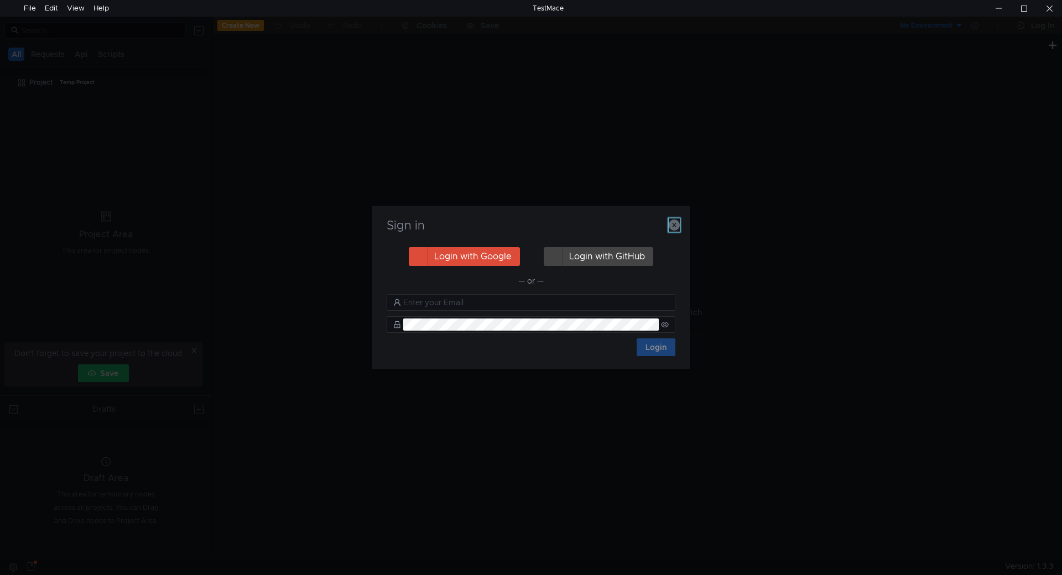
click at [676, 227] on icon "button" at bounding box center [674, 225] width 11 height 11
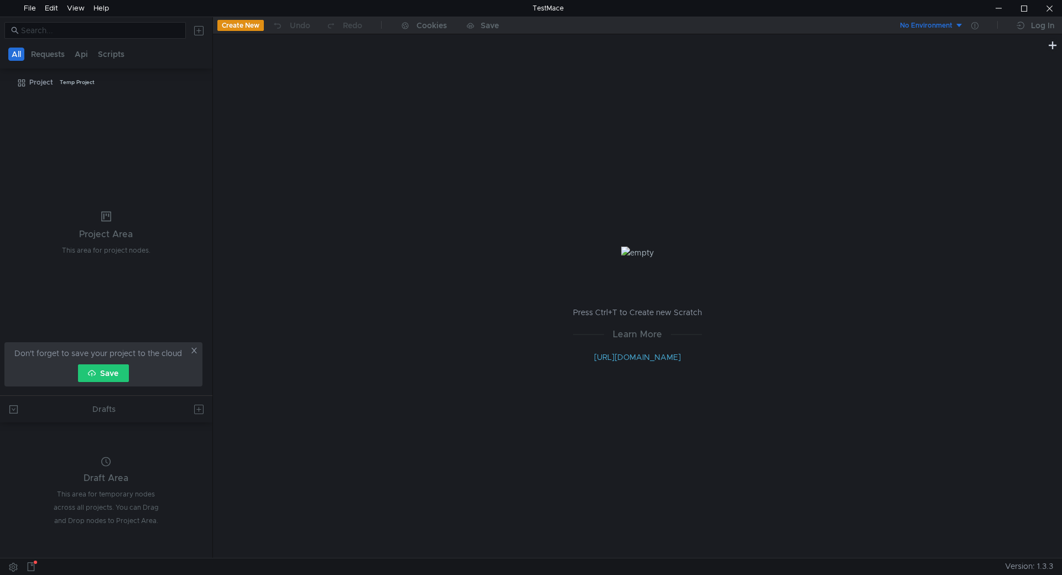
click at [352, 162] on div "Press Ctrl+T to Create new Scratch Learn More [URL][DOMAIN_NAME]" at bounding box center [637, 305] width 849 height 506
click at [96, 9] on div "Help" at bounding box center [100, 8] width 15 height 17
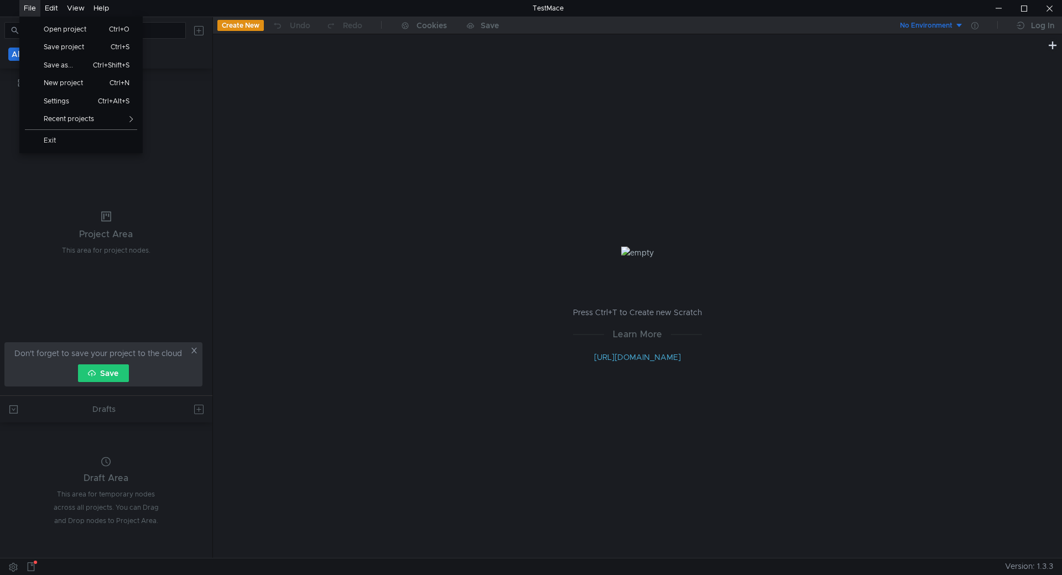
click at [351, 198] on div "Press Ctrl+T to Create new Scratch Learn More [URL][DOMAIN_NAME]" at bounding box center [637, 305] width 849 height 506
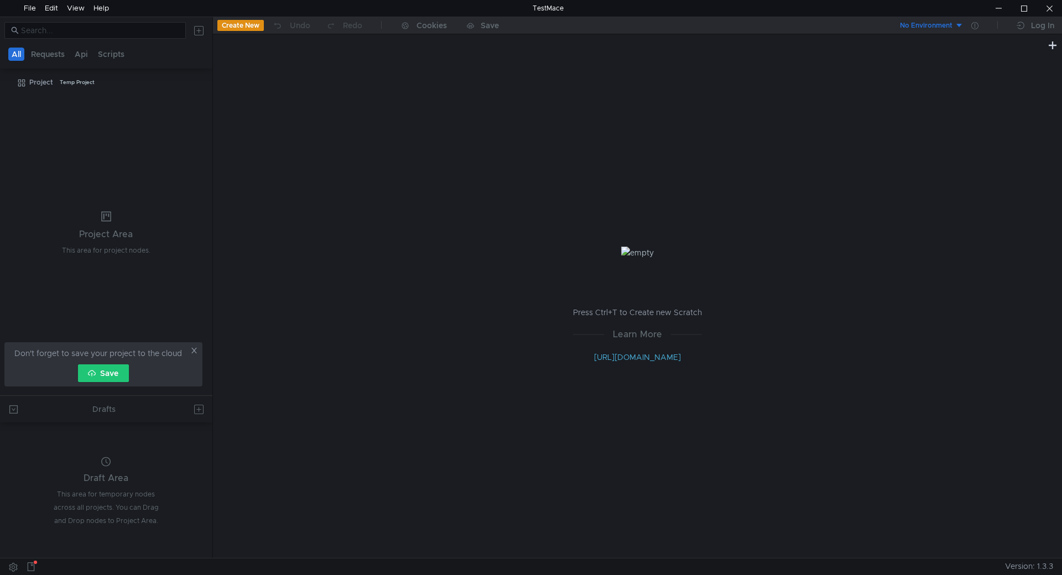
click at [193, 351] on icon at bounding box center [194, 351] width 8 height 8
click at [159, 458] on div "Draft Area This area for temporary nodes across all projects. You can Drag and …" at bounding box center [106, 492] width 212 height 131
click at [943, 22] on div "No Environment" at bounding box center [926, 25] width 53 height 11
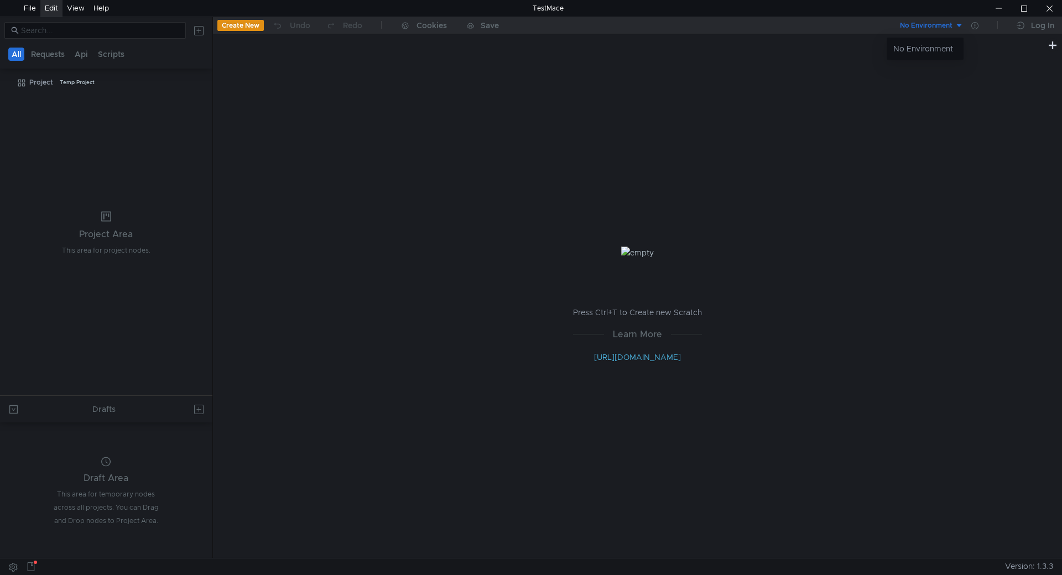
click at [56, 8] on div "Edit" at bounding box center [51, 8] width 13 height 17
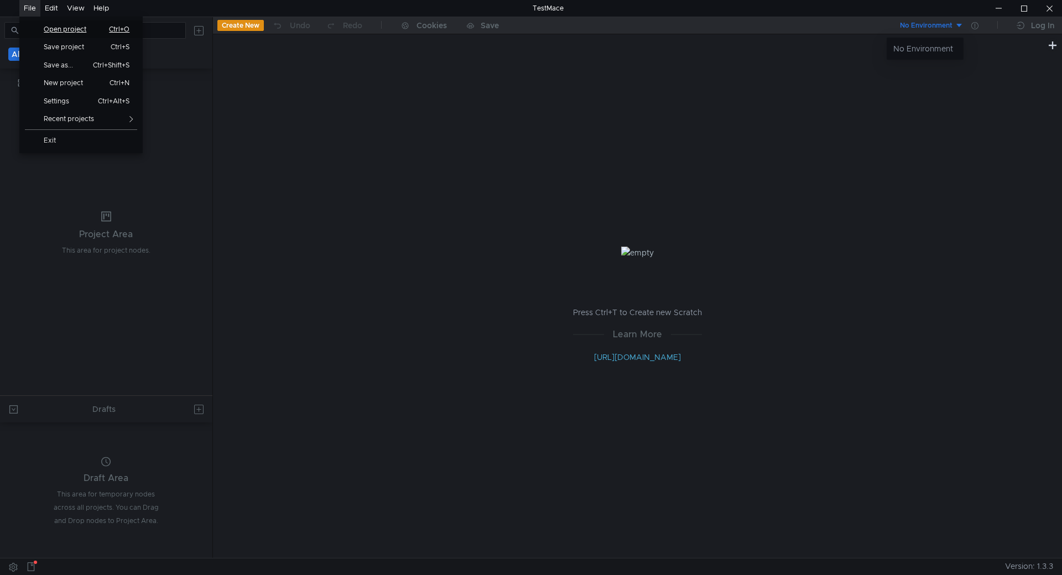
click at [45, 28] on span "Open project" at bounding box center [69, 29] width 64 height 7
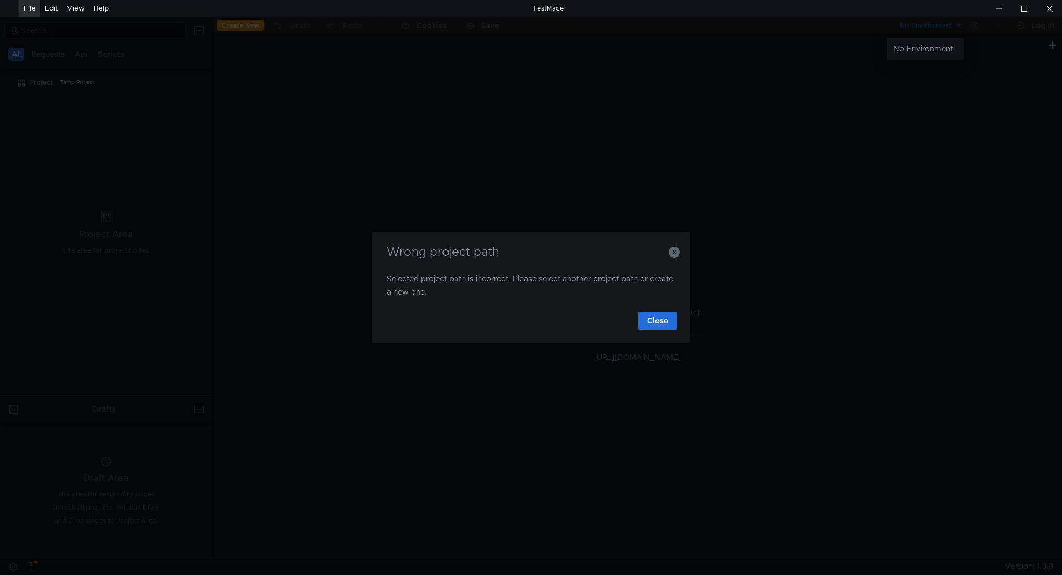
click at [677, 256] on div at bounding box center [531, 287] width 1062 height 575
click at [671, 251] on icon "button" at bounding box center [674, 252] width 11 height 11
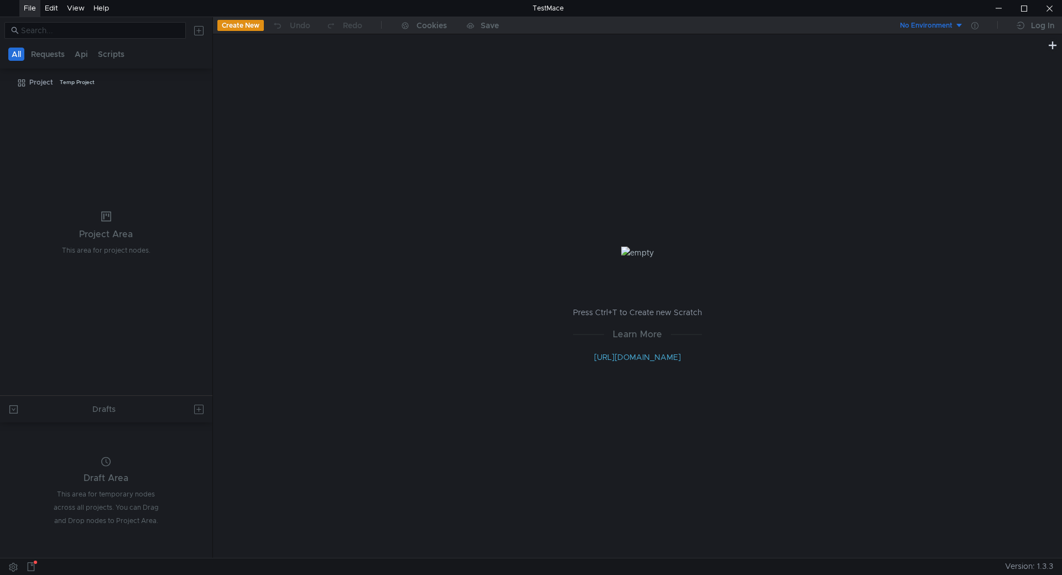
click at [23, 9] on div "File" at bounding box center [29, 8] width 21 height 17
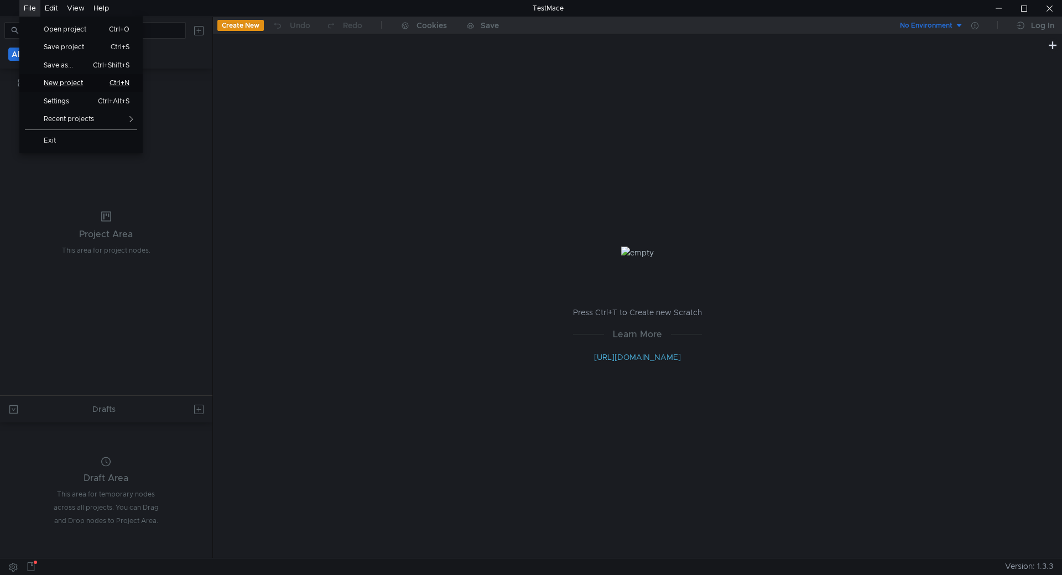
click at [77, 84] on span "New project" at bounding box center [67, 83] width 61 height 7
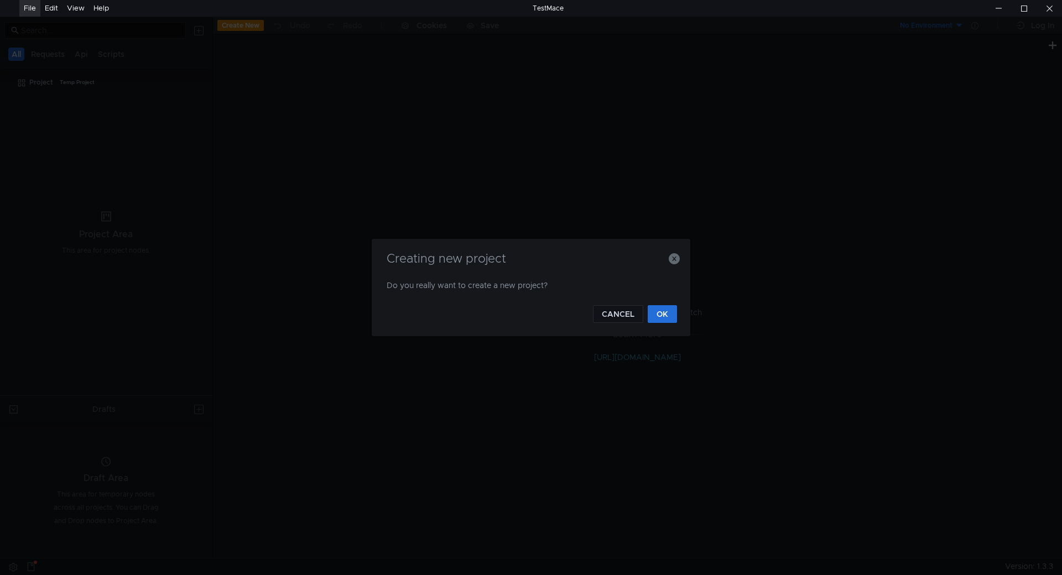
drag, startPoint x: 684, startPoint y: 319, endPoint x: 673, endPoint y: 318, distance: 11.7
click at [684, 319] on div "Creating new project Do you really want to create a new project? CANCEL OK" at bounding box center [531, 287] width 319 height 97
click at [669, 318] on button "OK" at bounding box center [662, 314] width 29 height 18
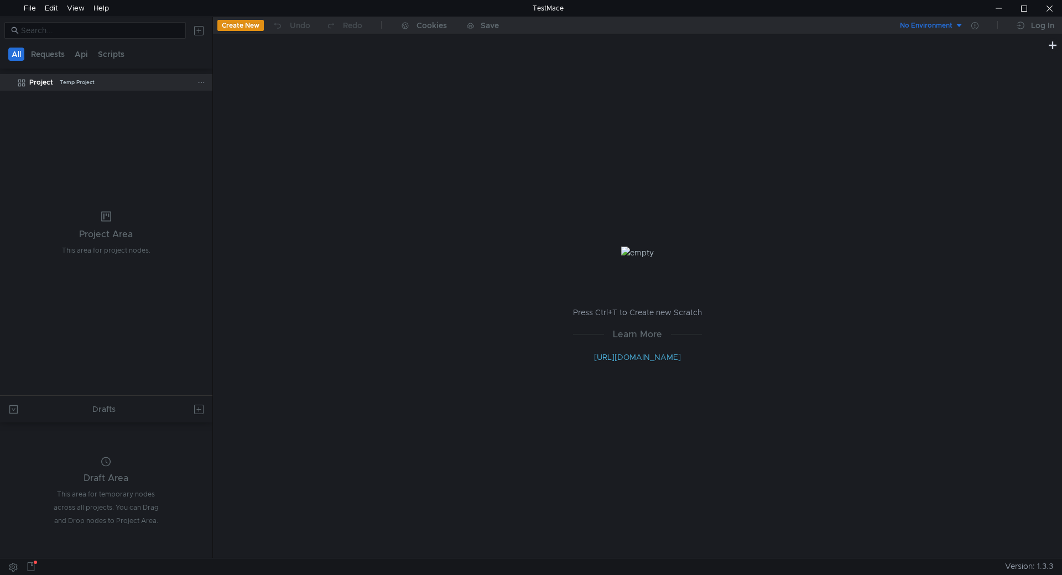
click at [40, 80] on div "Project" at bounding box center [41, 82] width 24 height 17
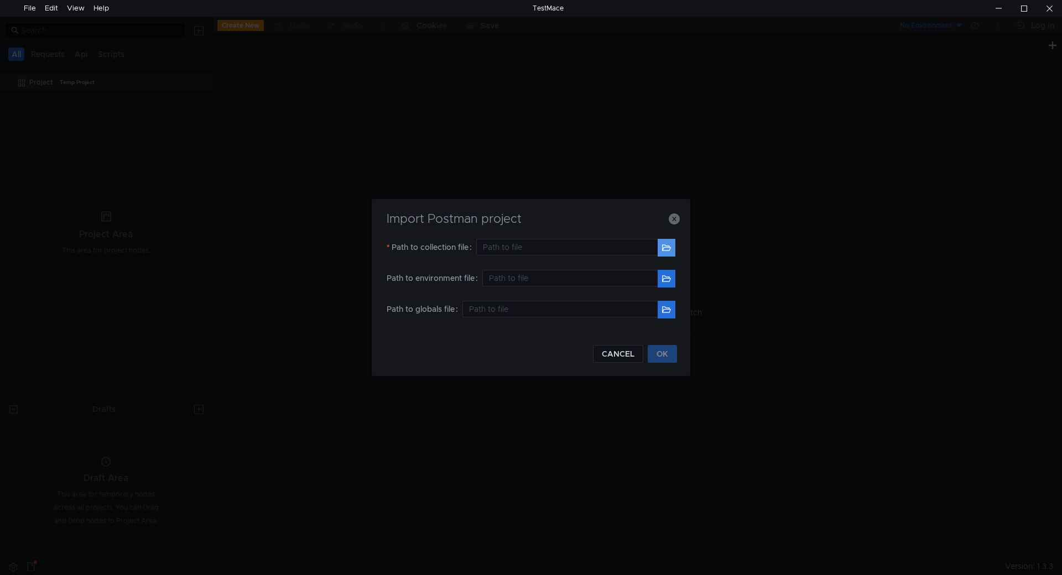
click at [667, 251] on button "button" at bounding box center [667, 248] width 18 height 18
type input "C:\Users\IS96783\Desktop\PostmanBackUp\Acqua.PayWave.postman_collection.json"
click at [667, 283] on button "button" at bounding box center [667, 279] width 18 height 18
type input "C:\Users\IS96783\Desktop\PostmanBackUp\API2018 - UAT - Virtual Pos.postman_envi…"
click at [668, 358] on button "OK" at bounding box center [662, 354] width 29 height 18
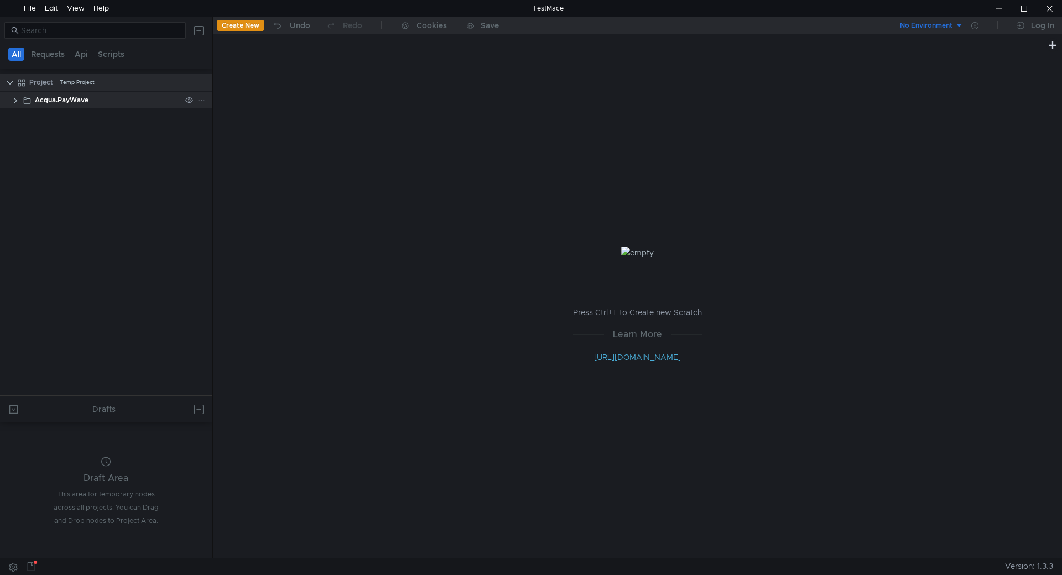
click at [16, 102] on clr-icon at bounding box center [15, 100] width 9 height 9
click at [70, 165] on tree-viewport "Project Temp Project Acqua.PayWave" at bounding box center [106, 234] width 212 height 323
click at [202, 83] on icon at bounding box center [202, 83] width 8 height 8
click at [334, 155] on app-tour-anchor "Postman" at bounding box center [318, 159] width 33 height 13
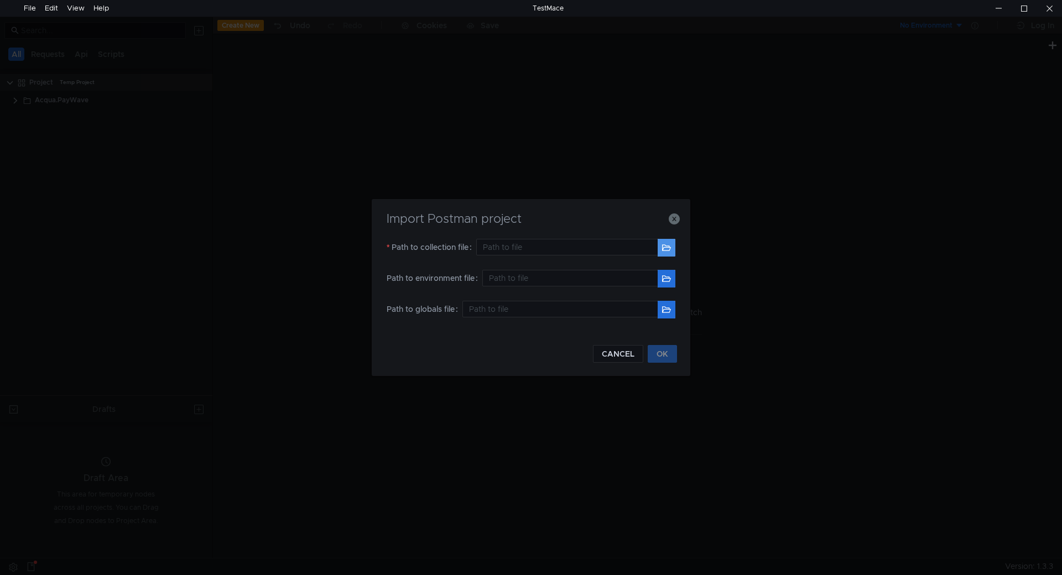
click at [668, 251] on button "button" at bounding box center [667, 248] width 18 height 18
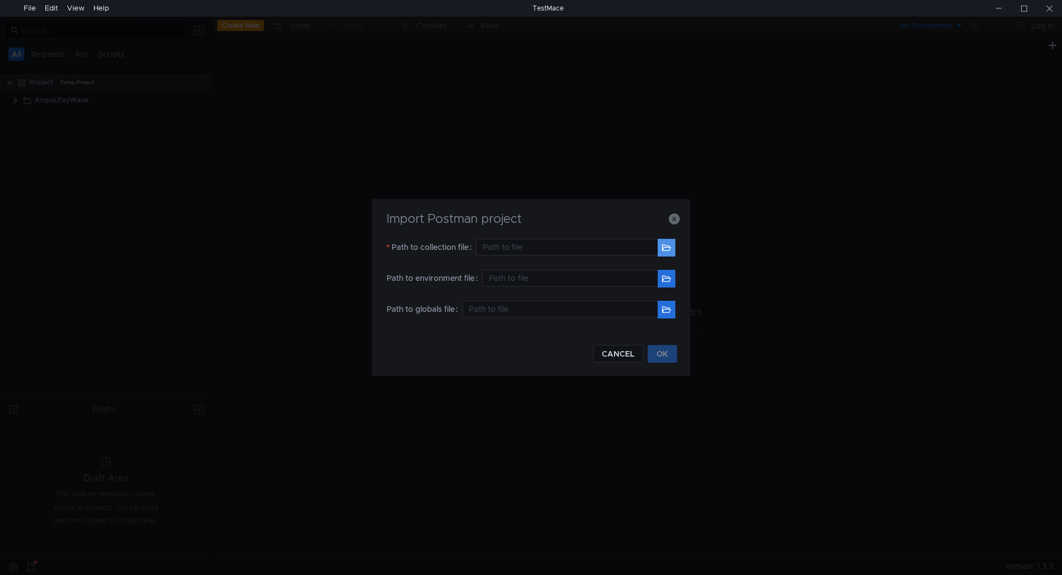
type input "C:\Users\IS96783\Desktop\PostmanBackUp\Writing test scripts.postman_collection.…"
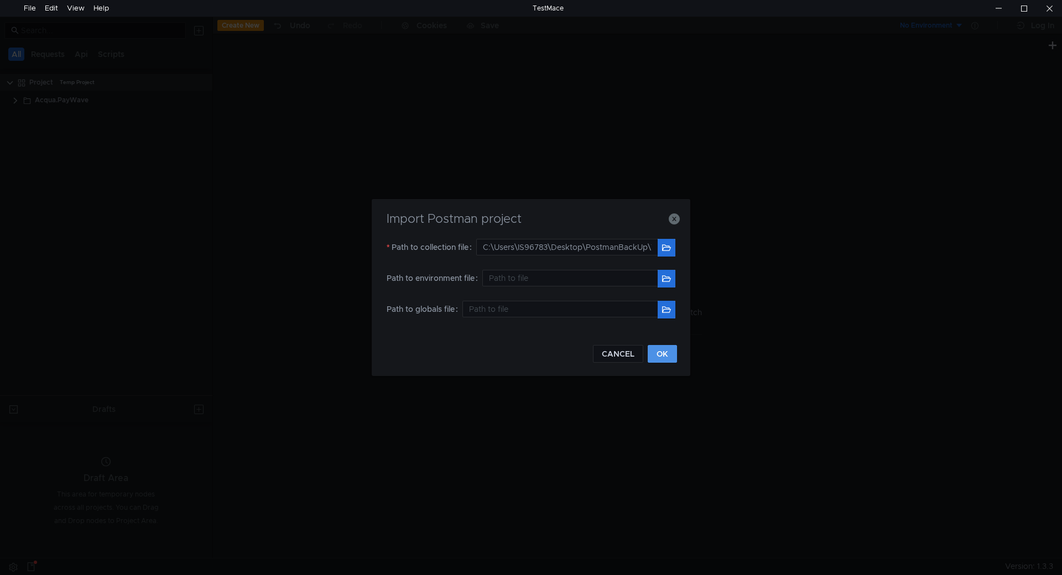
click at [667, 362] on button "OK" at bounding box center [662, 354] width 29 height 18
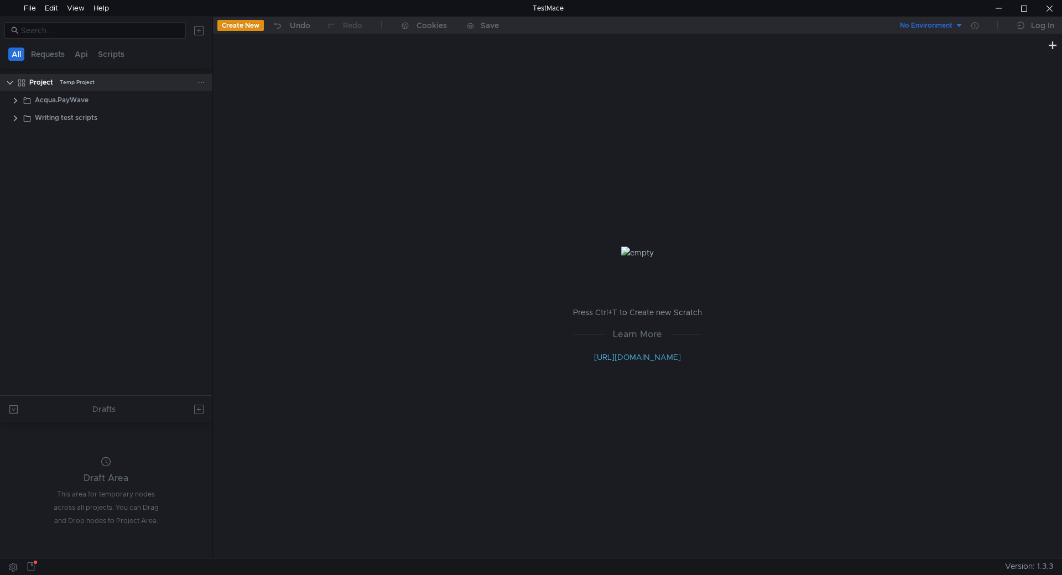
click at [202, 80] on icon at bounding box center [202, 83] width 8 height 8
click at [11, 103] on div at bounding box center [531, 287] width 1062 height 575
click at [16, 104] on clr-icon at bounding box center [15, 100] width 9 height 9
click at [21, 115] on clr-icon at bounding box center [21, 118] width 9 height 9
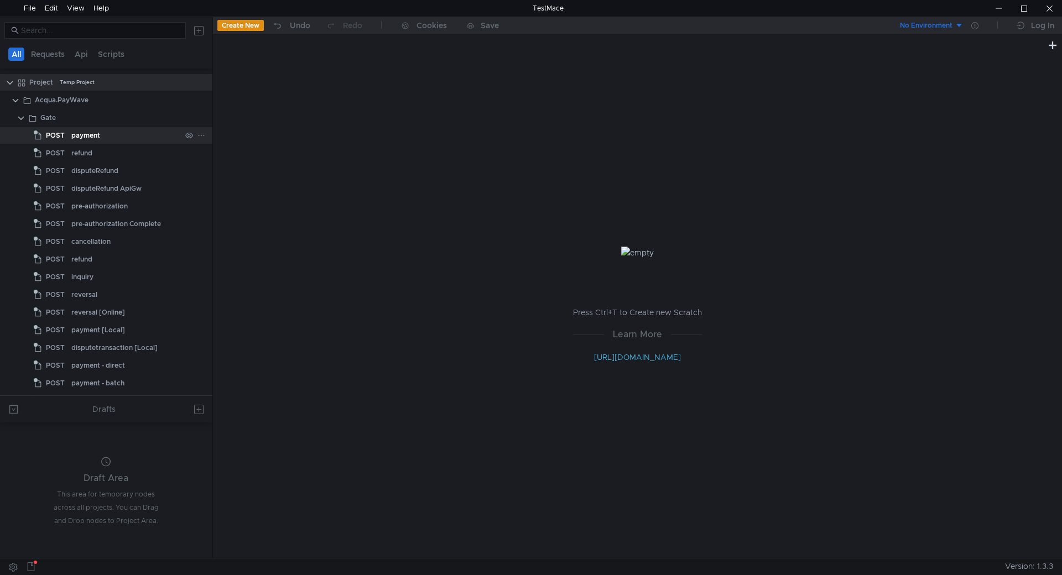
click at [81, 135] on div "payment" at bounding box center [85, 135] width 29 height 17
click at [107, 138] on div "payment" at bounding box center [126, 135] width 110 height 17
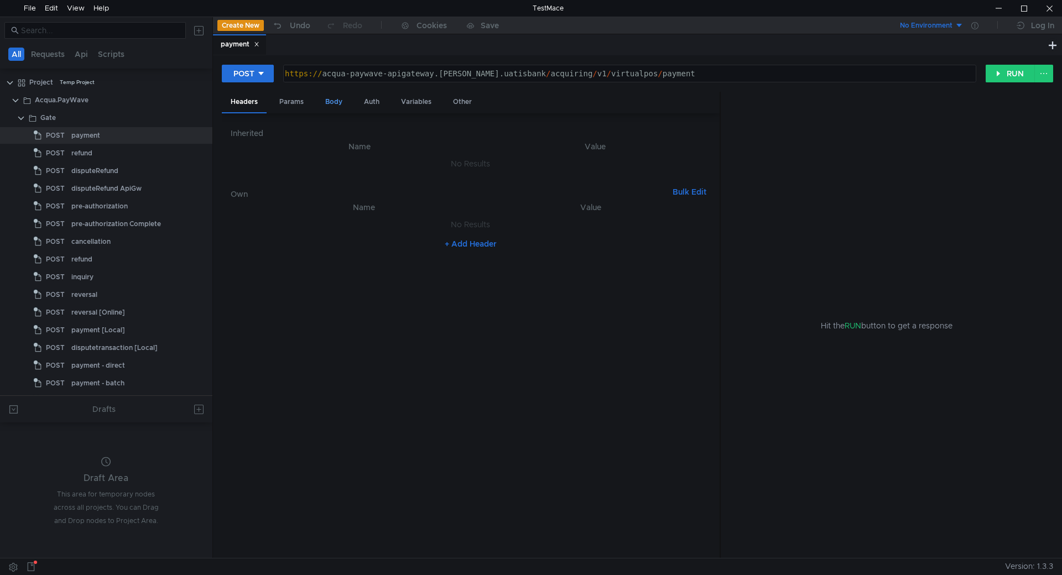
click at [338, 107] on div "Body" at bounding box center [333, 102] width 35 height 20
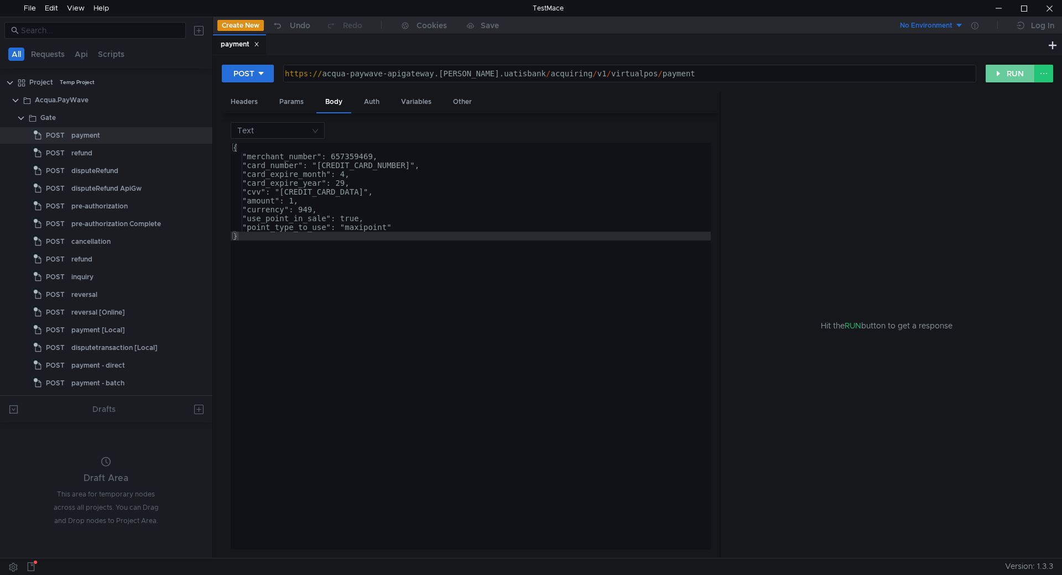
click at [1002, 79] on button "RUN" at bounding box center [1010, 74] width 49 height 18
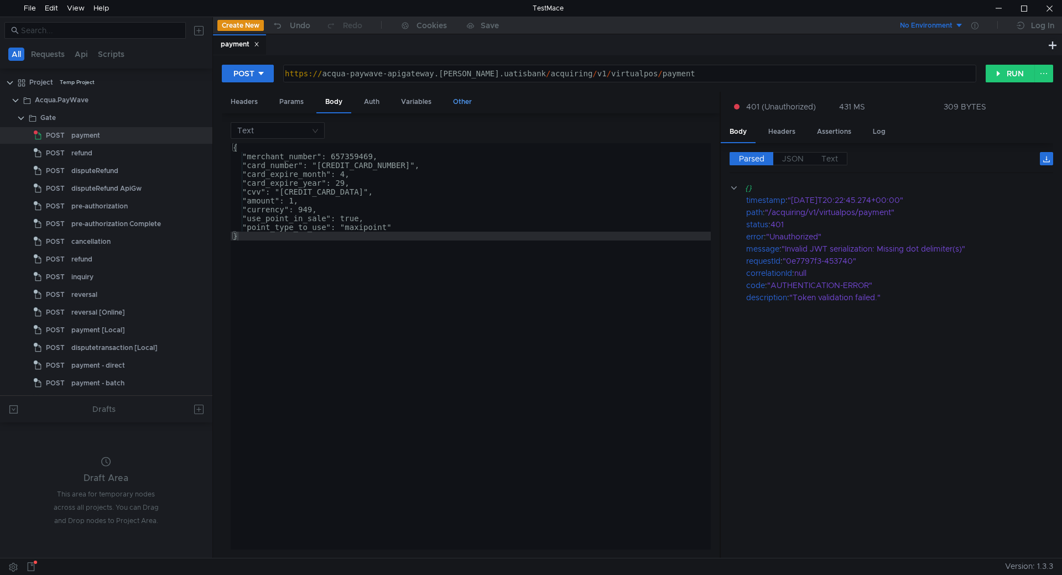
click at [455, 101] on div "Other" at bounding box center [462, 102] width 37 height 20
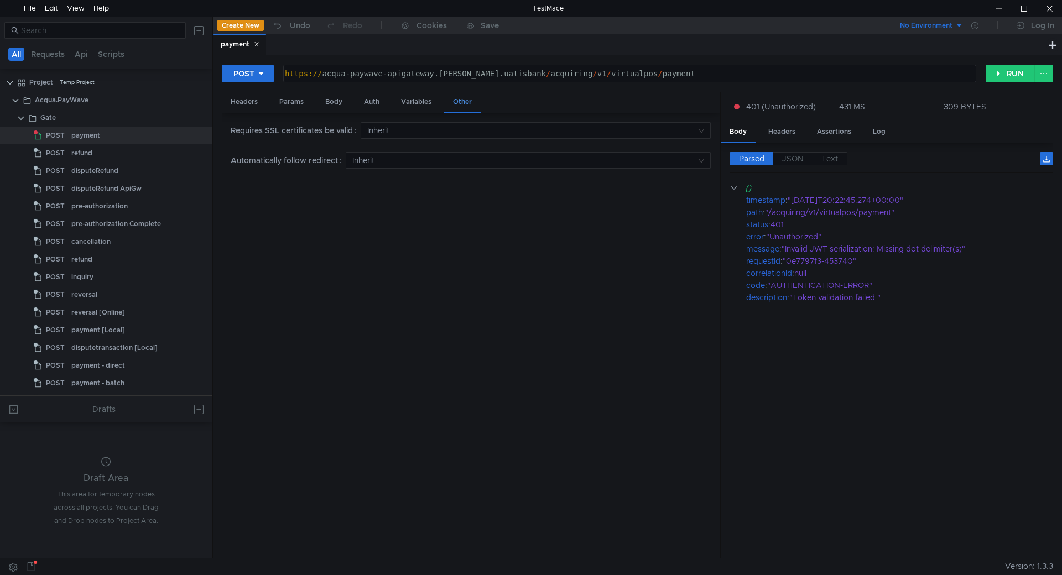
click at [455, 101] on div "Other" at bounding box center [462, 103] width 37 height 22
click at [250, 109] on div "Headers" at bounding box center [244, 102] width 45 height 20
click at [291, 106] on div "Params" at bounding box center [292, 102] width 42 height 20
click at [321, 102] on div "Body" at bounding box center [333, 102] width 35 height 20
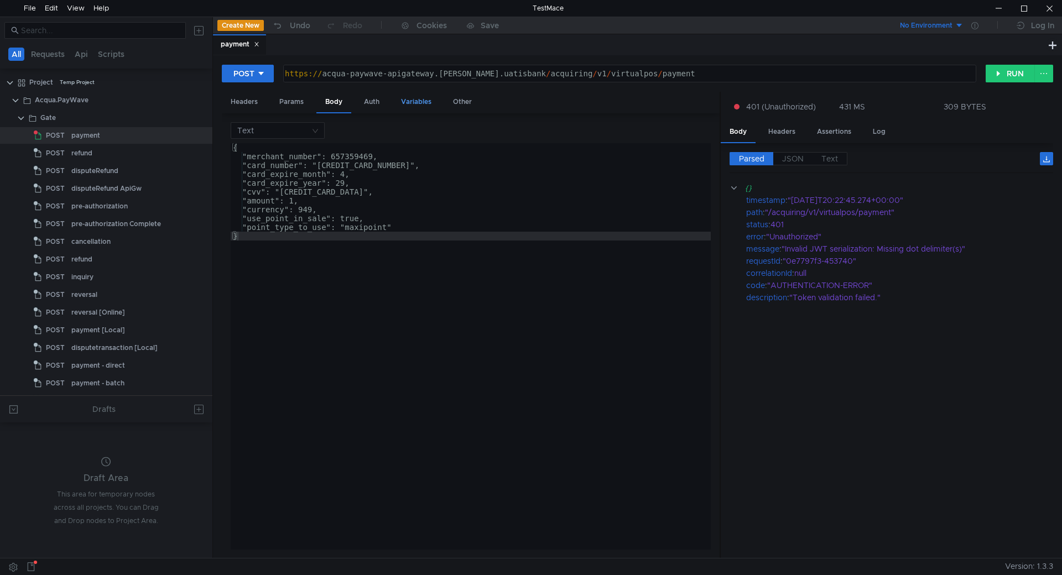
click at [394, 104] on div "Variables" at bounding box center [416, 102] width 48 height 20
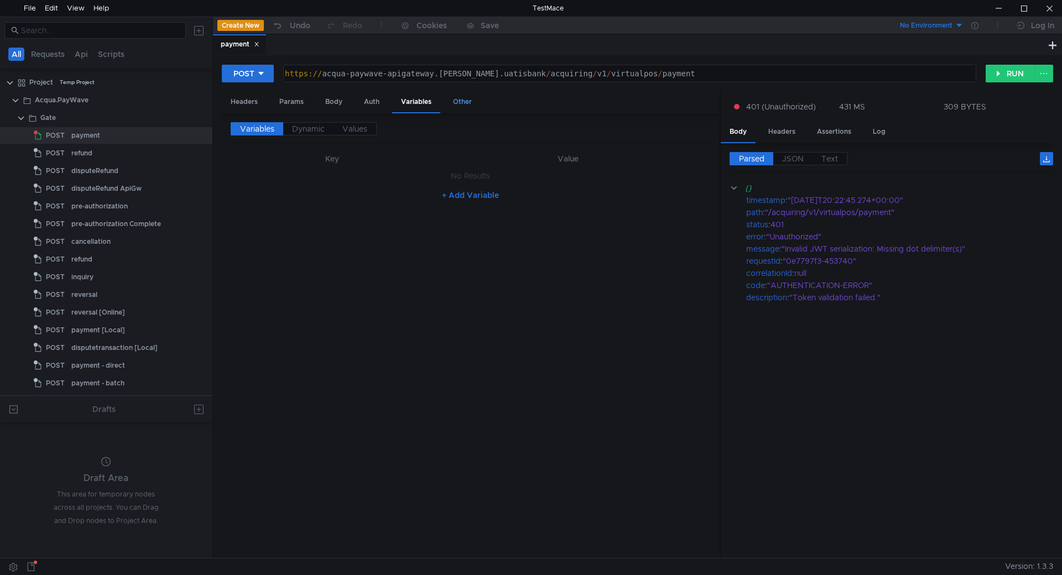
click at [455, 99] on div "Other" at bounding box center [462, 102] width 37 height 20
click at [375, 104] on div "Auth" at bounding box center [371, 102] width 33 height 20
click at [332, 104] on div "Body" at bounding box center [333, 102] width 35 height 20
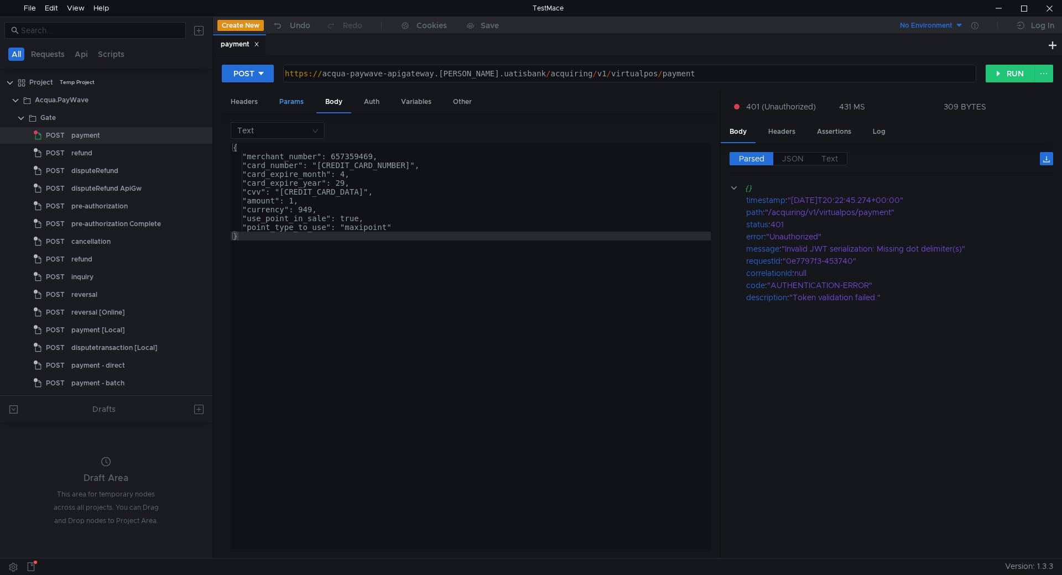
click at [298, 104] on div "Params" at bounding box center [292, 102] width 42 height 20
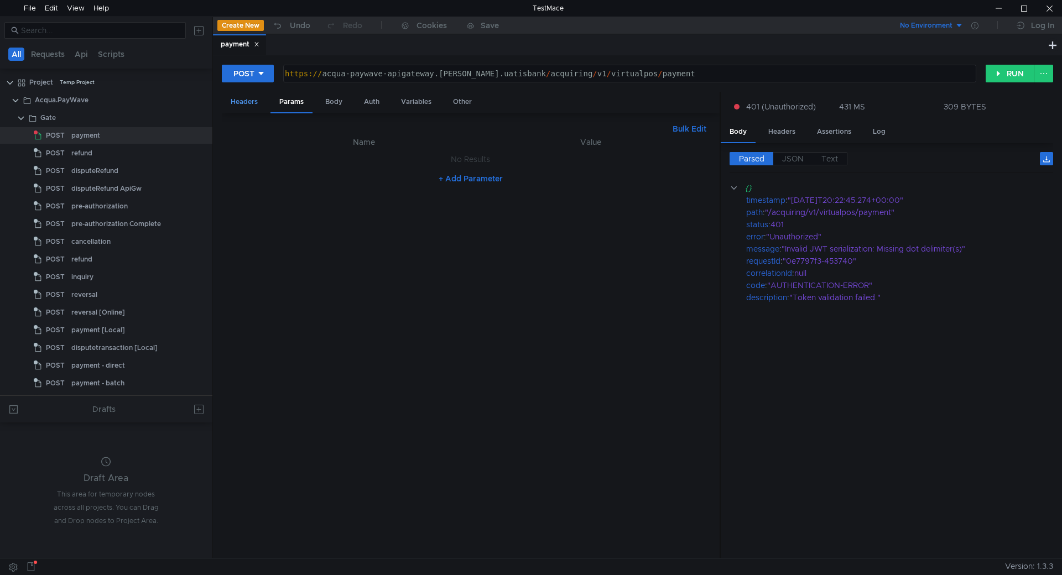
click at [252, 108] on div "Headers" at bounding box center [244, 102] width 45 height 20
click at [467, 103] on div "Other" at bounding box center [462, 102] width 37 height 20
click at [432, 133] on input at bounding box center [531, 130] width 329 height 15
